Goal: Information Seeking & Learning: Learn about a topic

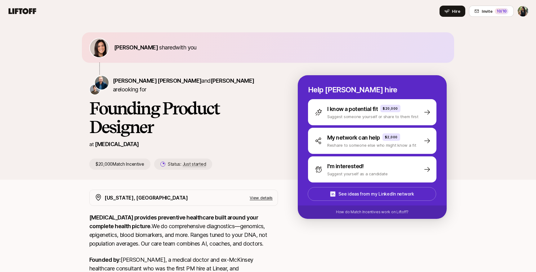
click at [526, 14] on html "Home Searches People Your Private Network Hire Hire Invite 10 /10 Eleanor Morga…" at bounding box center [268, 136] width 536 height 272
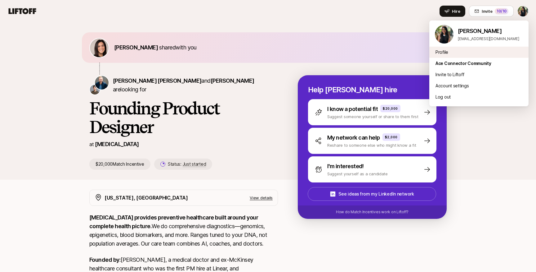
click at [446, 48] on div "Profile" at bounding box center [479, 52] width 99 height 11
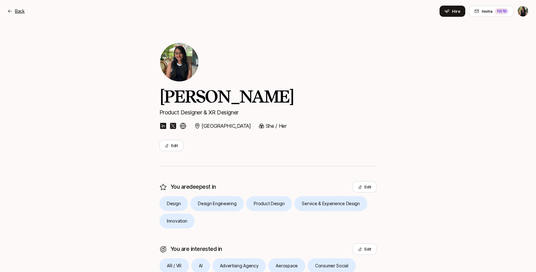
click at [20, 13] on p "Back" at bounding box center [20, 10] width 10 height 7
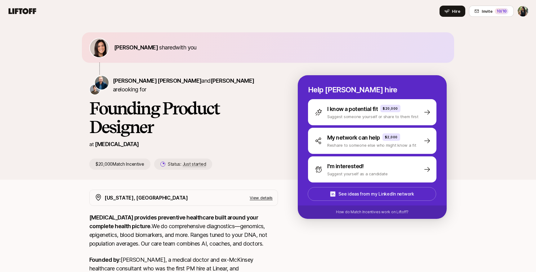
click at [29, 14] on icon at bounding box center [23, 11] width 28 height 6
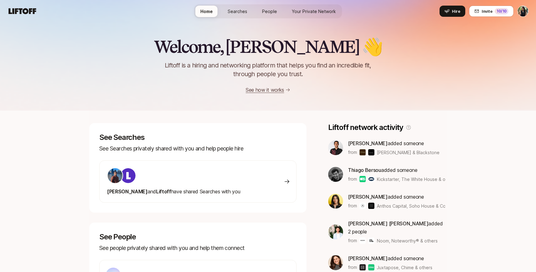
click at [234, 14] on span "Searches" at bounding box center [238, 11] width 20 height 7
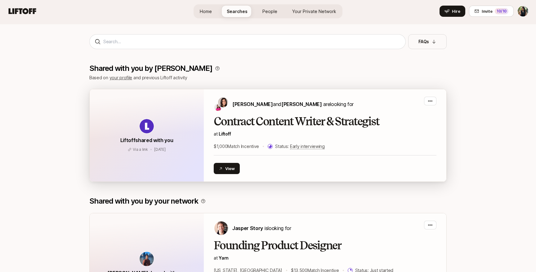
scroll to position [58, 0]
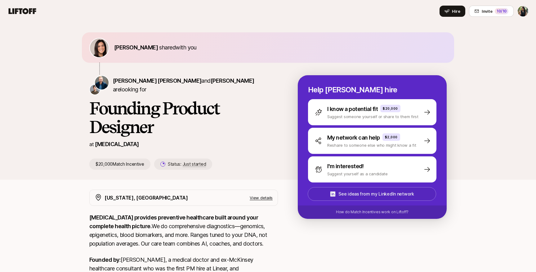
click at [347, 191] on p "See ideas from my LinkedIn network" at bounding box center [376, 193] width 75 height 7
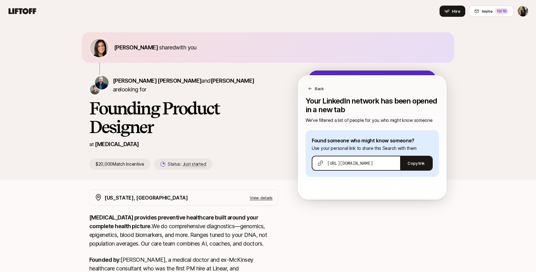
click at [305, 89] on div "Back" at bounding box center [372, 83] width 148 height 16
click at [310, 88] on icon at bounding box center [310, 88] width 4 height 4
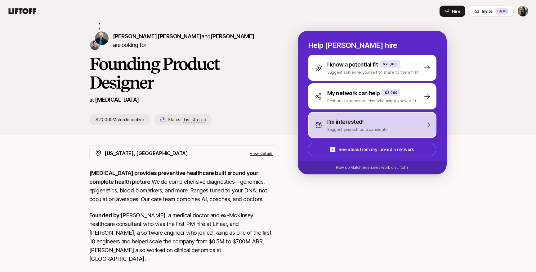
click at [341, 120] on p "I'm interested!" at bounding box center [345, 121] width 37 height 9
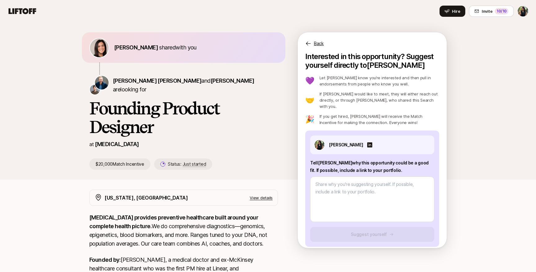
click at [303, 43] on div "Back" at bounding box center [372, 39] width 149 height 15
